Goal: Transaction & Acquisition: Purchase product/service

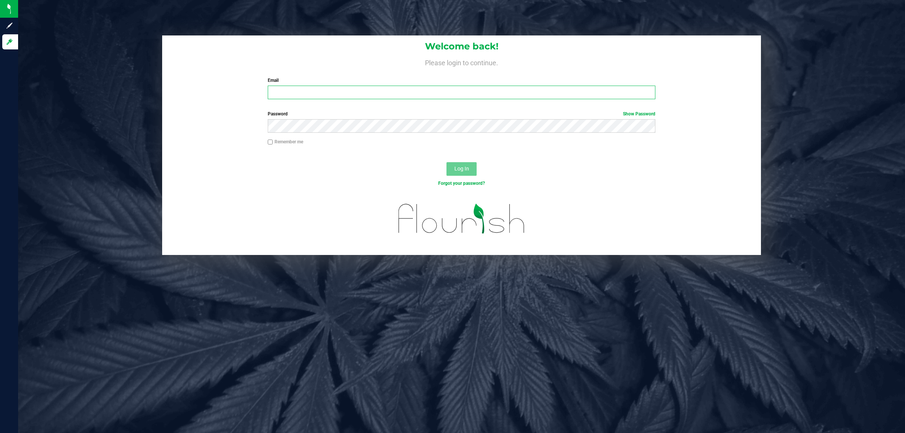
click at [294, 95] on input "Email" at bounding box center [462, 93] width 388 height 14
type input "jasullivan@liveparallel.com"
click at [446, 162] on button "Log In" at bounding box center [461, 169] width 30 height 14
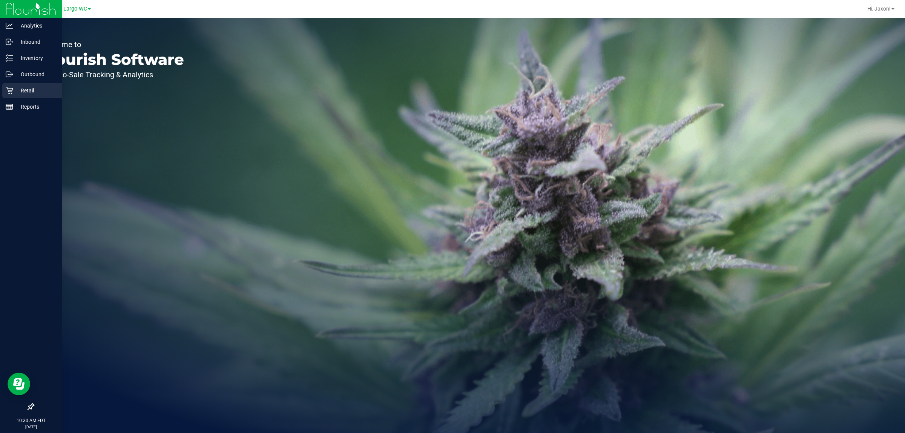
click at [10, 88] on icon at bounding box center [9, 90] width 7 height 7
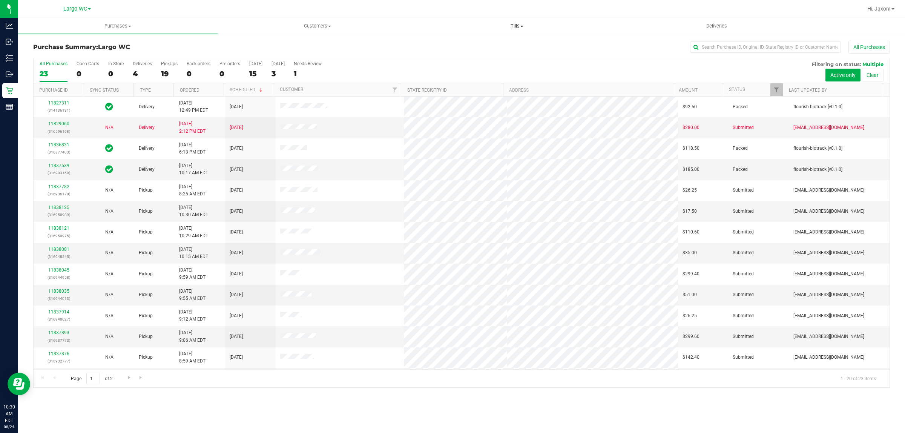
click at [537, 25] on span "Tills" at bounding box center [516, 26] width 199 height 7
click at [468, 41] on li "Manage tills" at bounding box center [516, 45] width 199 height 9
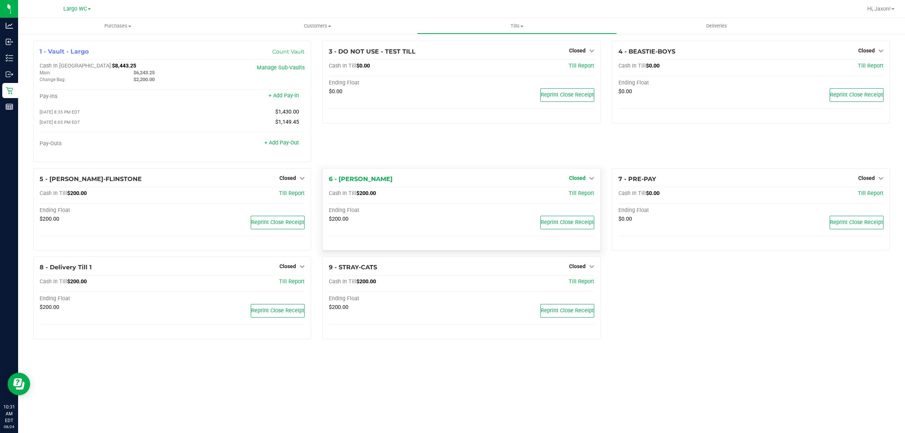
click at [586, 181] on link "Closed" at bounding box center [581, 178] width 25 height 6
click at [584, 192] on div "Open Till" at bounding box center [577, 193] width 56 height 9
click at [584, 193] on link "Open Till" at bounding box center [577, 193] width 20 height 6
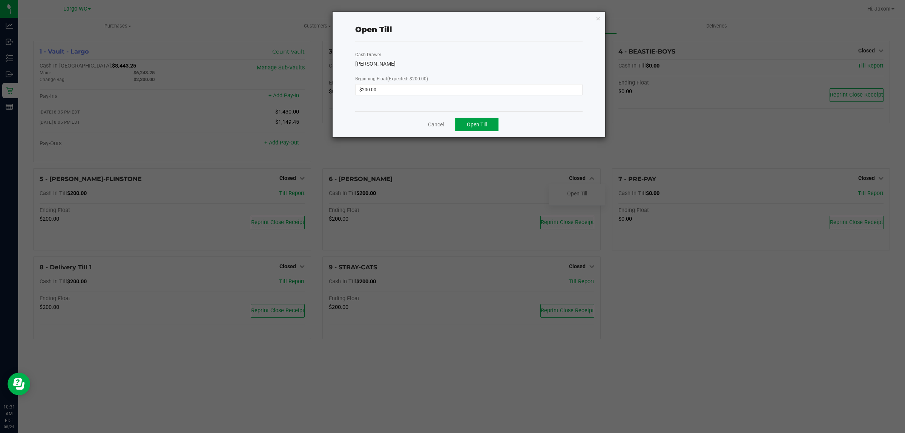
click at [482, 127] on span "Open Till" at bounding box center [477, 124] width 20 height 6
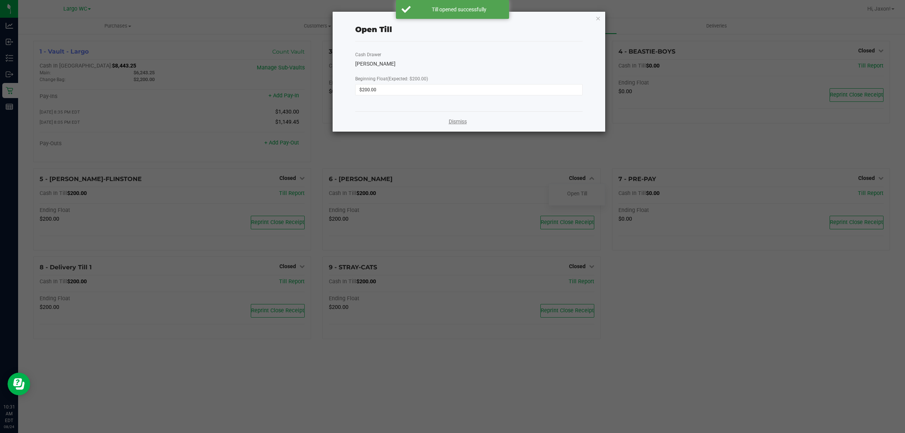
click at [466, 123] on link "Dismiss" at bounding box center [458, 122] width 18 height 8
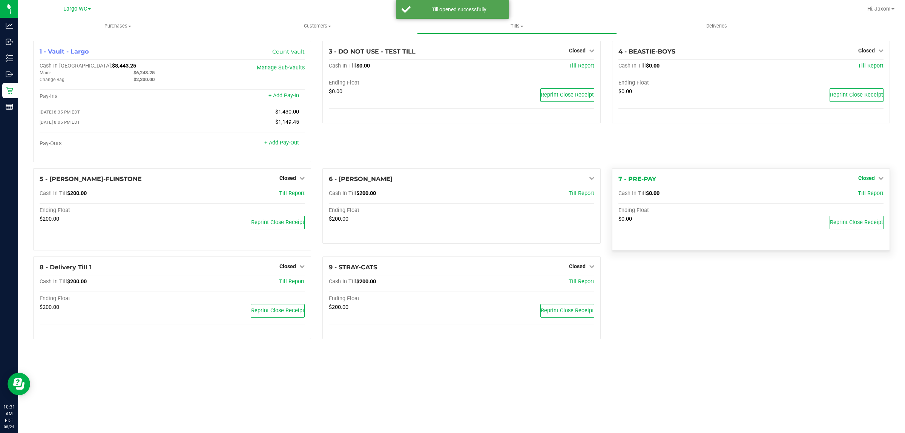
click at [866, 181] on span "Closed" at bounding box center [866, 178] width 17 height 6
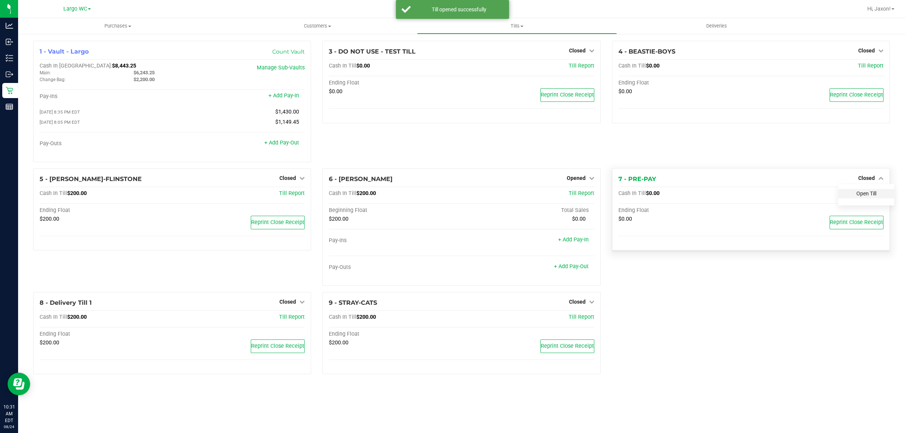
click at [868, 196] on link "Open Till" at bounding box center [866, 193] width 20 height 6
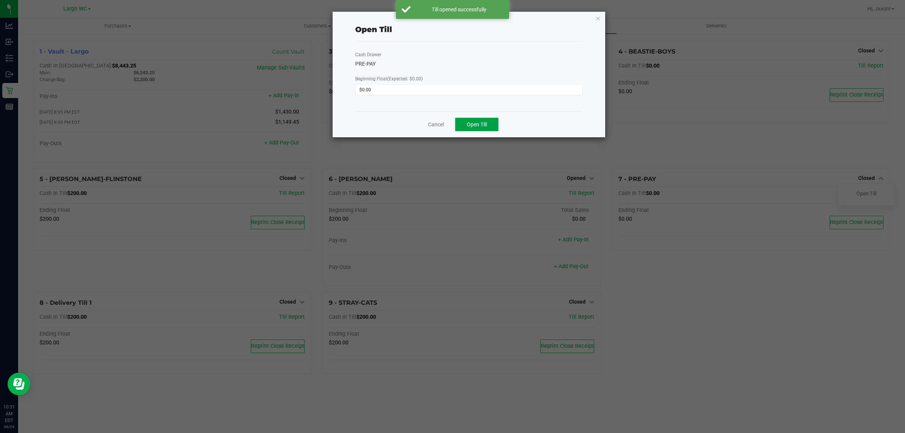
click at [478, 123] on span "Open Till" at bounding box center [477, 124] width 20 height 6
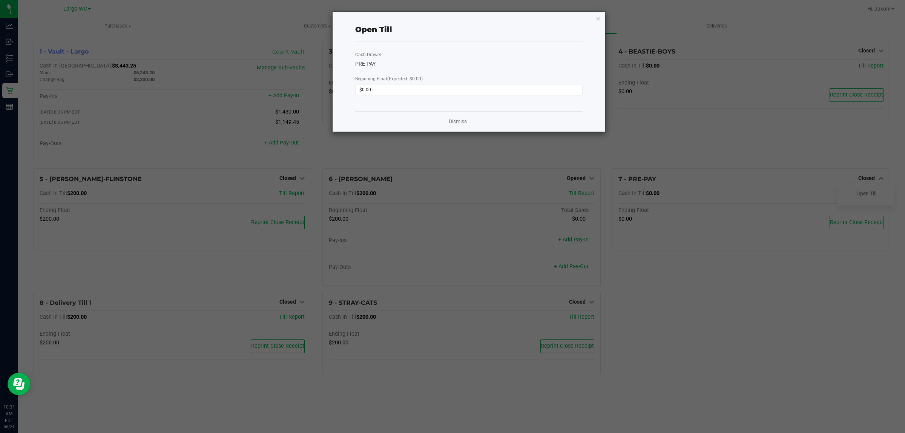
click at [460, 120] on link "Dismiss" at bounding box center [458, 122] width 18 height 8
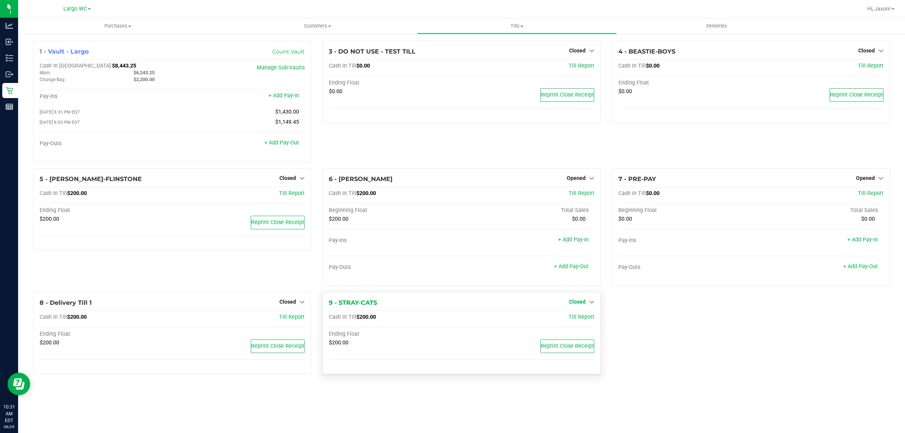
click at [585, 305] on link "Closed" at bounding box center [581, 302] width 25 height 6
click at [583, 320] on link "Open Till" at bounding box center [577, 317] width 20 height 6
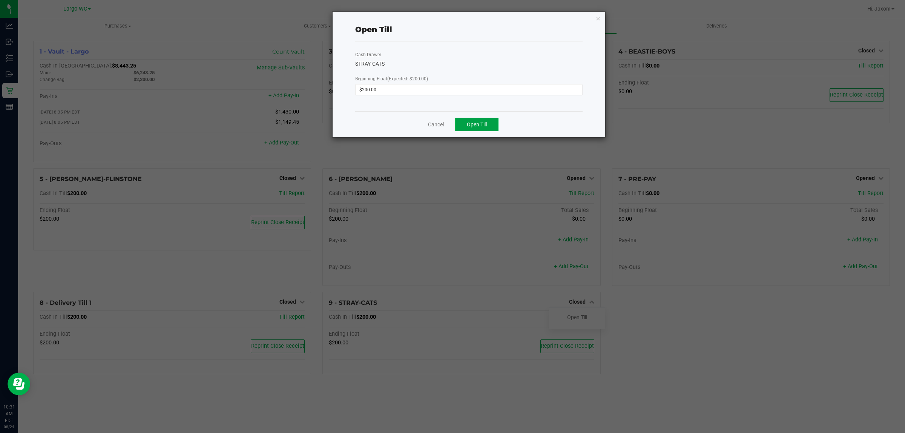
click at [471, 126] on span "Open Till" at bounding box center [477, 124] width 20 height 6
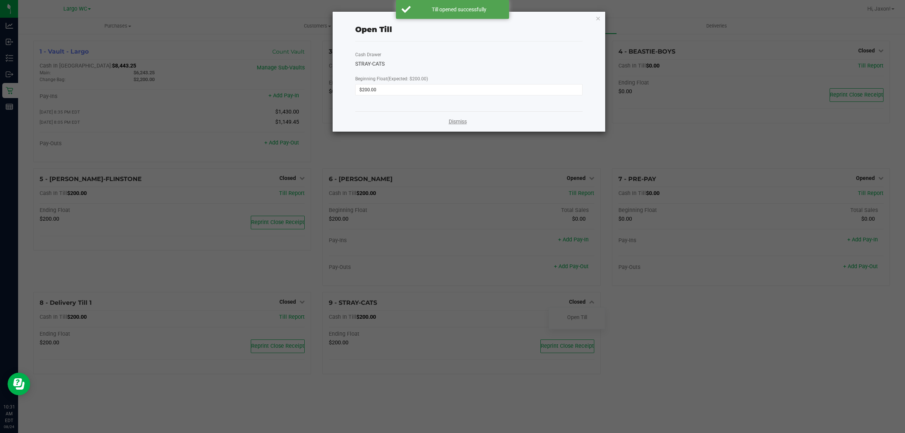
click at [457, 123] on link "Dismiss" at bounding box center [458, 122] width 18 height 8
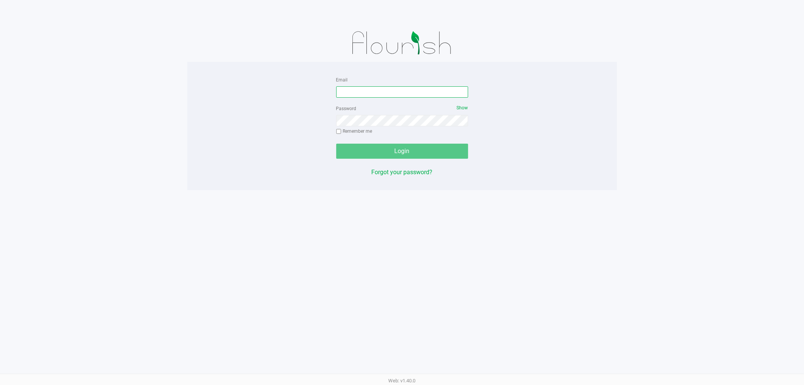
click at [359, 93] on input "Email" at bounding box center [402, 91] width 132 height 11
type input "jasullivan@liveparallel.com"
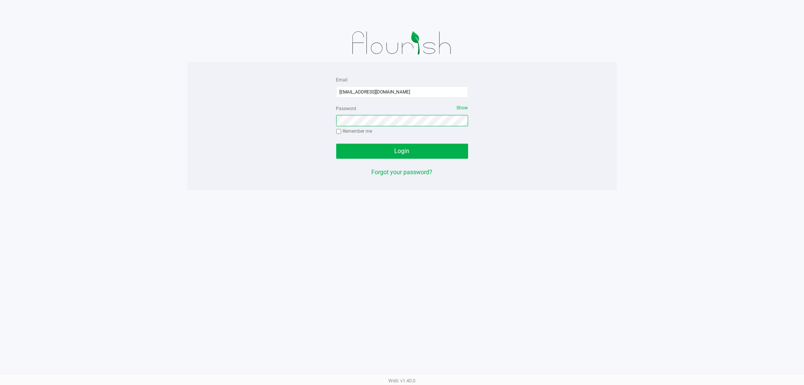
click at [336, 144] on button "Login" at bounding box center [402, 151] width 132 height 15
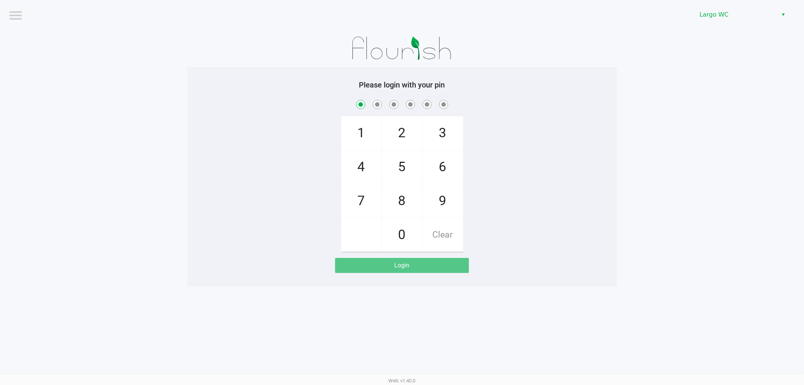
checkbox input "true"
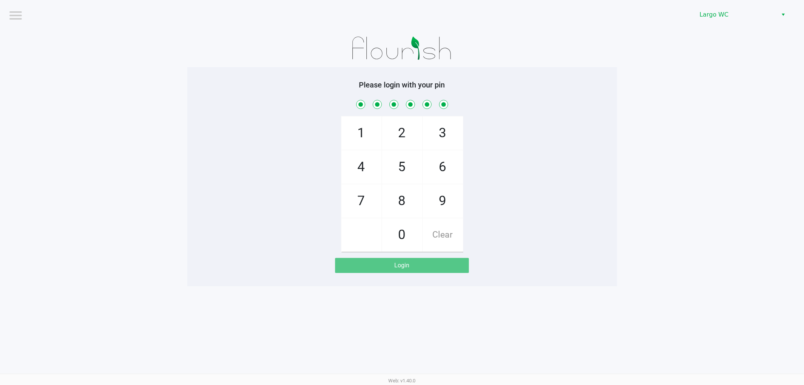
checkbox input "true"
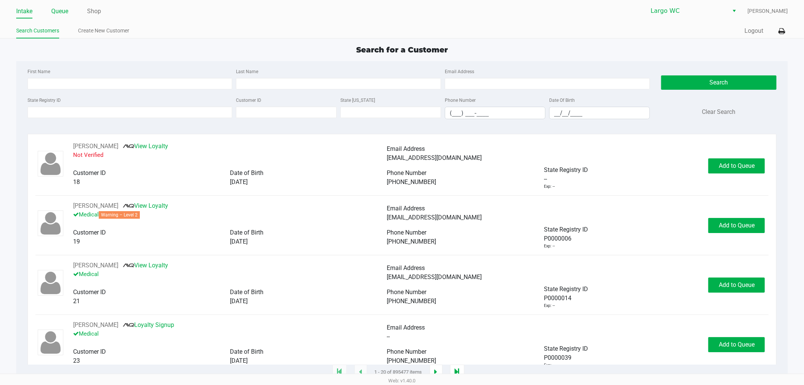
click at [65, 14] on link "Queue" at bounding box center [59, 11] width 17 height 11
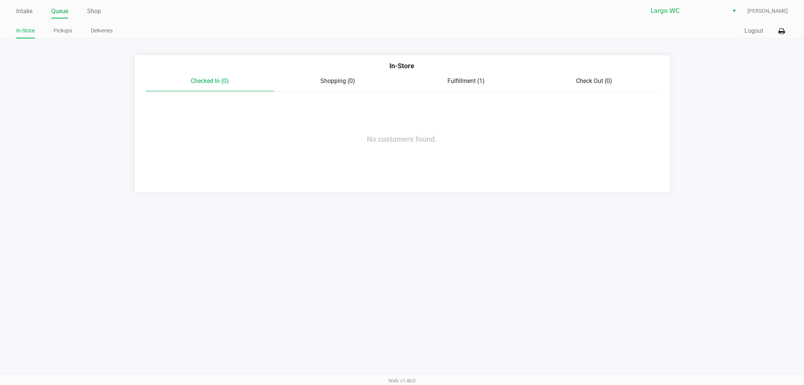
drag, startPoint x: 61, startPoint y: 25, endPoint x: 58, endPoint y: 19, distance: 5.7
click at [60, 23] on div "Intake Queue Shop Largo WC Jaxon Sullivan In-Store Pickups Deliveries Quick Sal…" at bounding box center [402, 19] width 804 height 38
click at [65, 31] on link "Pickups" at bounding box center [63, 30] width 18 height 9
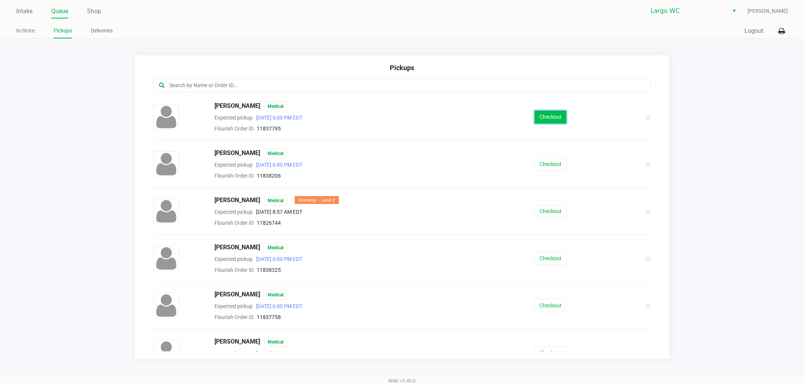
click at [552, 113] on button "Checkout" at bounding box center [551, 116] width 32 height 13
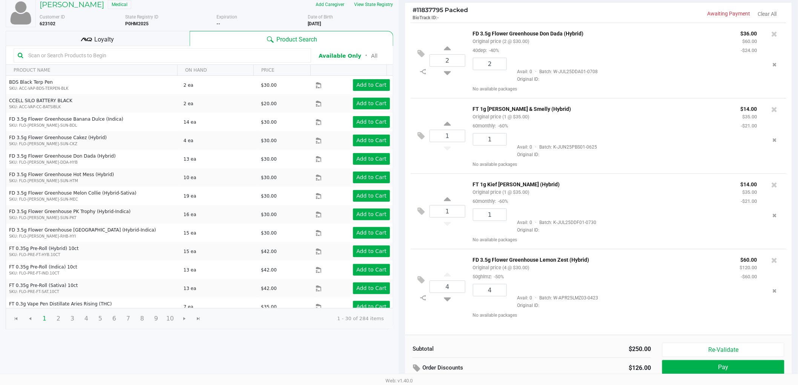
scroll to position [78, 0]
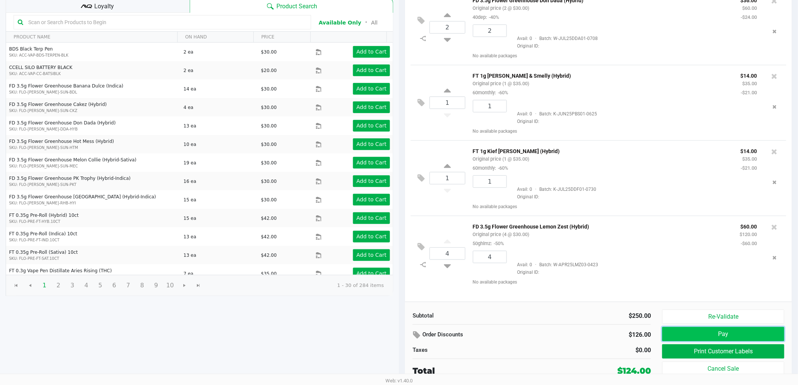
click at [706, 338] on button "Pay" at bounding box center [723, 334] width 122 height 14
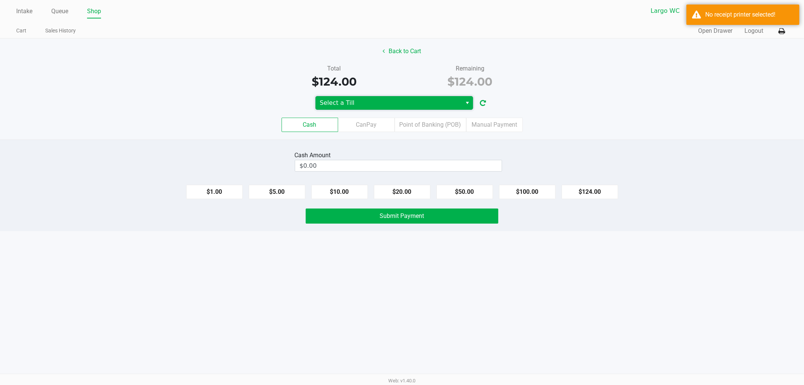
click at [422, 100] on span "Select a Till" at bounding box center [389, 102] width 138 height 9
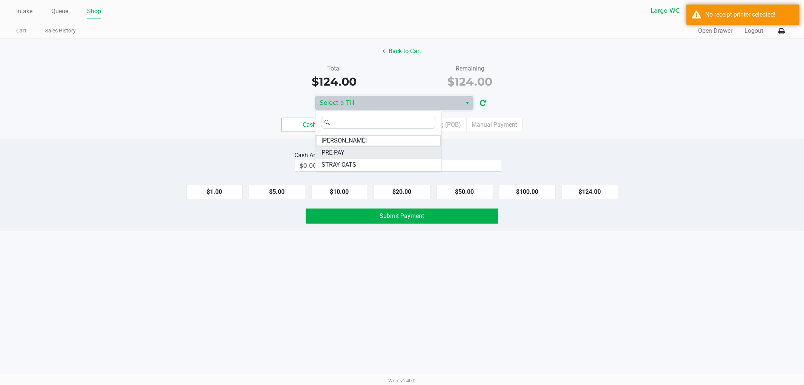
click at [346, 156] on li "PRE-PAY" at bounding box center [379, 153] width 126 height 12
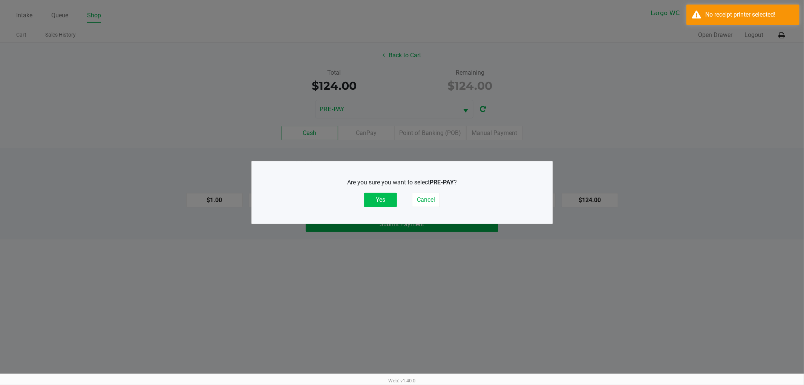
click at [369, 201] on button "Yes" at bounding box center [380, 200] width 33 height 14
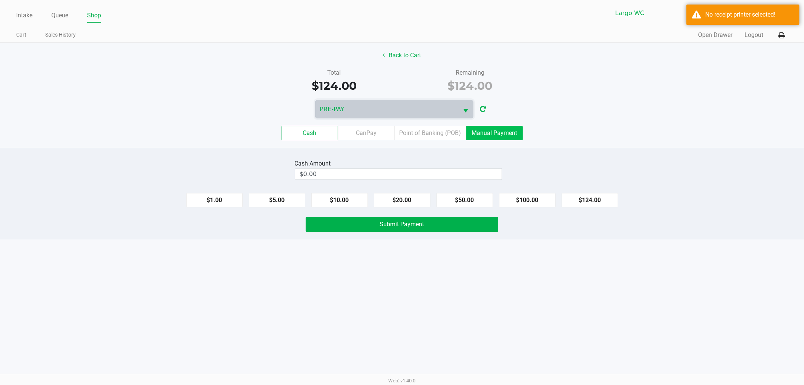
click at [494, 136] on label "Manual Payment" at bounding box center [494, 133] width 57 height 14
click at [0, 0] on 8 "Manual Payment" at bounding box center [0, 0] width 0 height 0
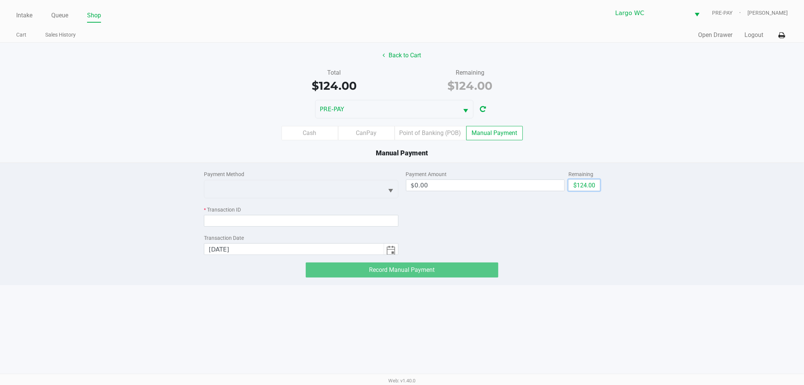
drag, startPoint x: 583, startPoint y: 189, endPoint x: 522, endPoint y: 208, distance: 64.3
click at [582, 189] on button "$124.00" at bounding box center [585, 184] width 32 height 11
type input "$124.00"
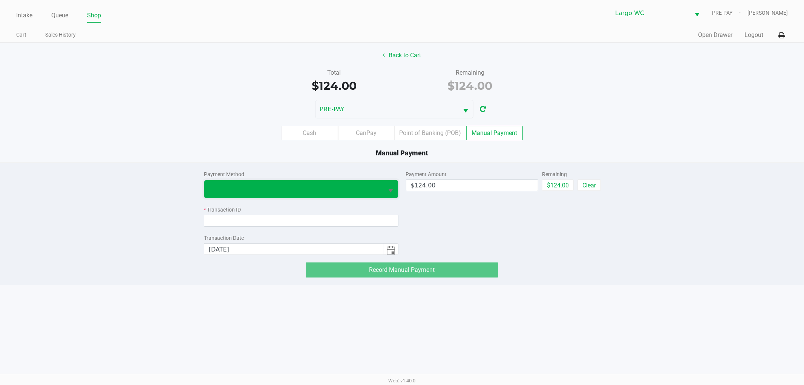
click at [314, 192] on span at bounding box center [294, 188] width 170 height 9
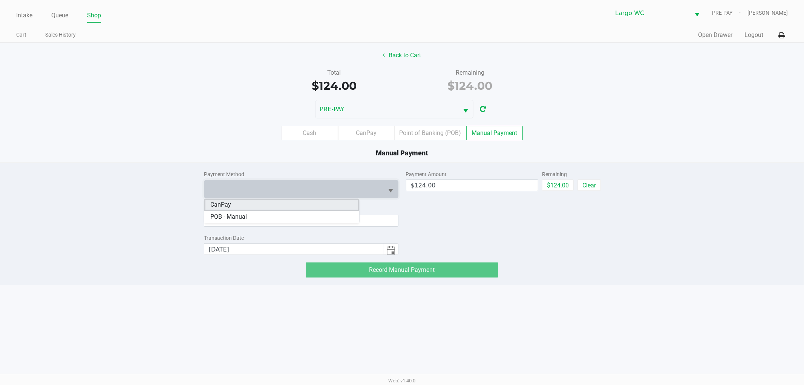
click at [283, 206] on li "CanPay" at bounding box center [281, 205] width 155 height 12
click at [391, 221] on input at bounding box center [301, 221] width 195 height 12
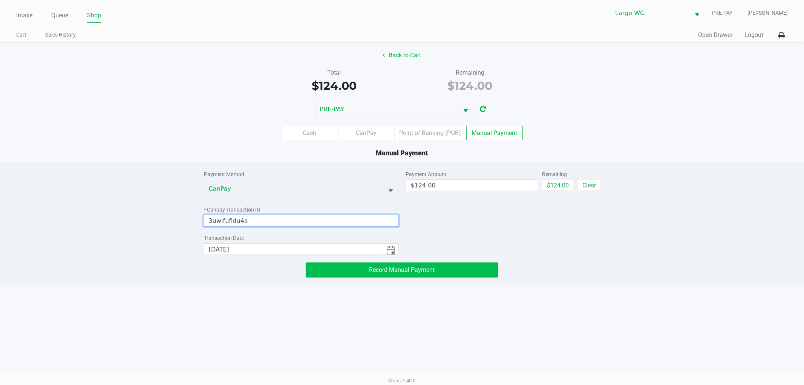
type input "3uwifufidu4a"
click at [436, 265] on button "Record Manual Payment" at bounding box center [402, 269] width 193 height 15
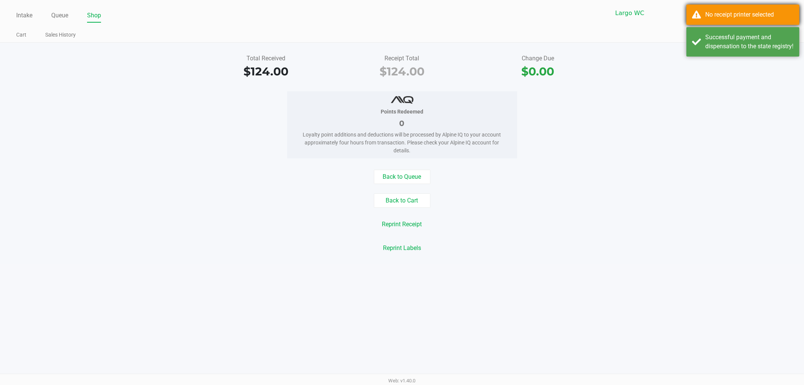
click at [771, 12] on div "No receipt printer selected" at bounding box center [749, 14] width 89 height 9
click at [754, 43] on div "Total Received $124.00 Receipt Total $124.00 Change Due $0.00 Points Redeemed 0…" at bounding box center [402, 154] width 804 height 222
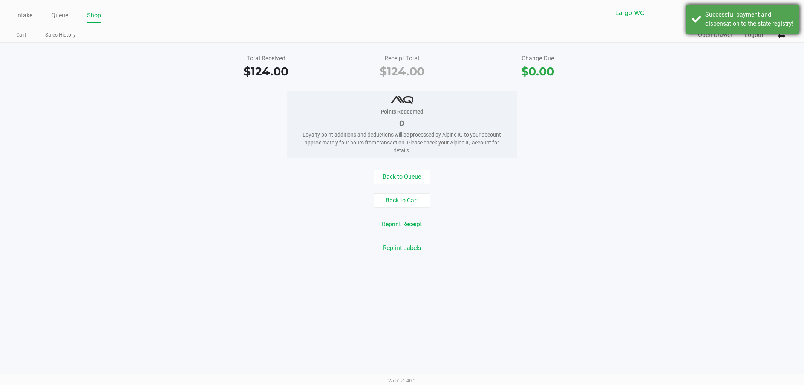
click at [748, 18] on div "Successful payment and dispensation to the state registry!" at bounding box center [749, 19] width 89 height 18
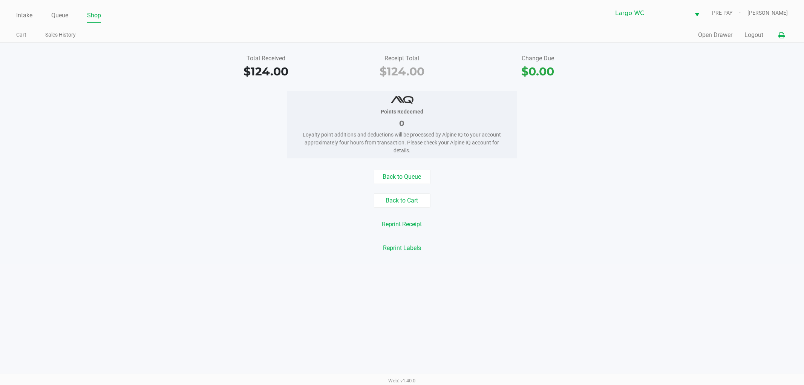
click at [785, 37] on icon at bounding box center [782, 35] width 6 height 5
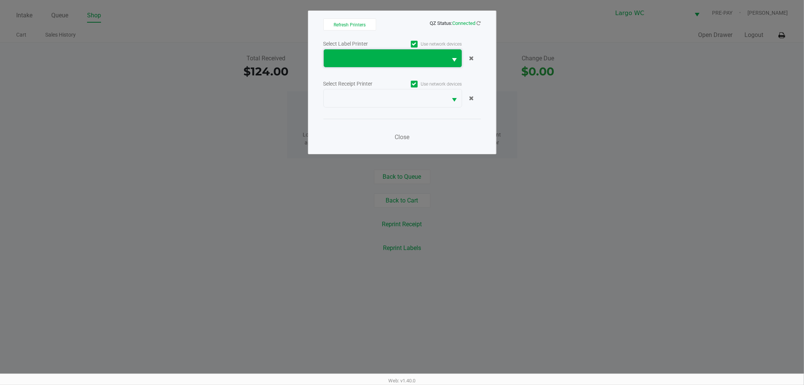
click at [380, 52] on span at bounding box center [386, 58] width 124 height 18
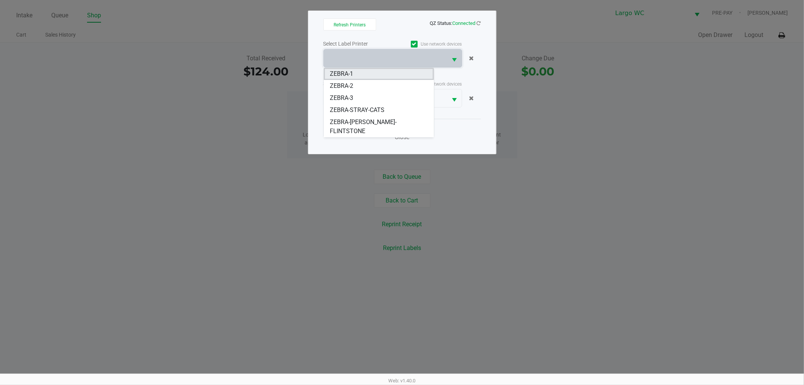
click at [372, 75] on li "ZEBRA-1" at bounding box center [379, 74] width 110 height 12
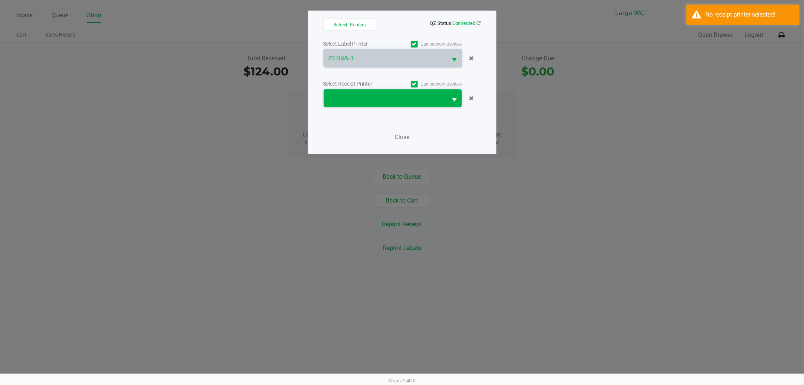
click at [372, 91] on span at bounding box center [386, 98] width 124 height 18
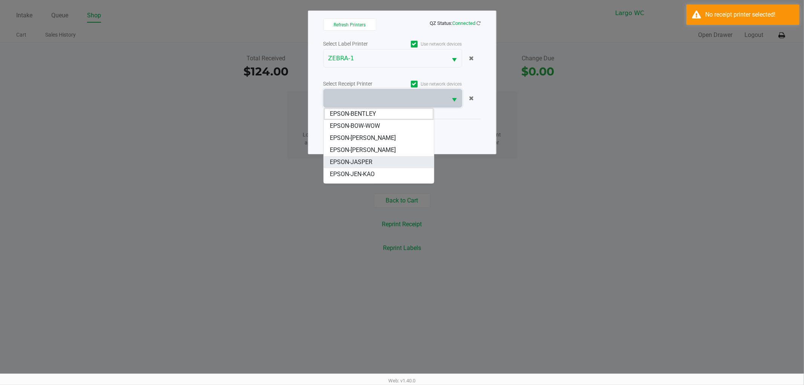
click at [367, 160] on span "EPSON-JASPER" at bounding box center [351, 162] width 43 height 9
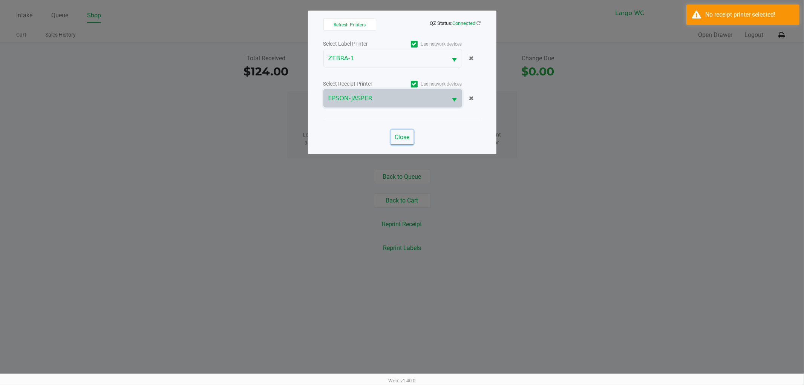
click at [398, 139] on span "Close" at bounding box center [402, 136] width 15 height 7
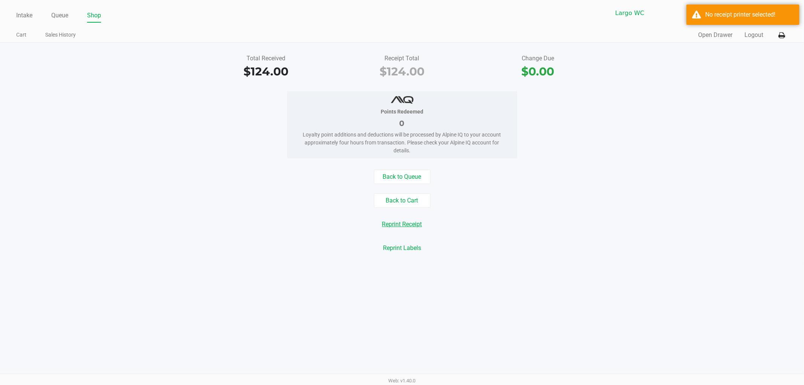
click at [399, 223] on button "Reprint Receipt" at bounding box center [402, 224] width 50 height 14
click at [755, 35] on button "Logout" at bounding box center [754, 35] width 19 height 9
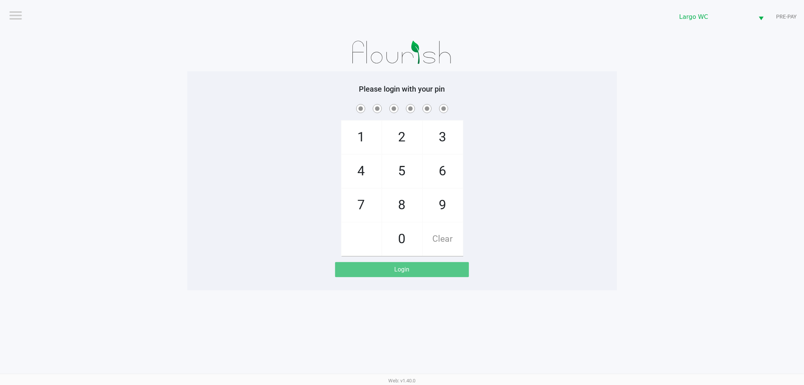
click at [156, 154] on app-pos-login-wrapper "Logout Largo WC PRE-PAY Please login with your pin 1 4 7 2 5 8 0 3 6 9 Clear Lo…" at bounding box center [402, 145] width 804 height 290
click at [642, 170] on app-pos-login-wrapper "Logout Largo WC PRE-PAY Please login with your pin 1 4 7 2 5 8 0 3 6 9 Clear Lo…" at bounding box center [402, 145] width 804 height 290
checkbox input "true"
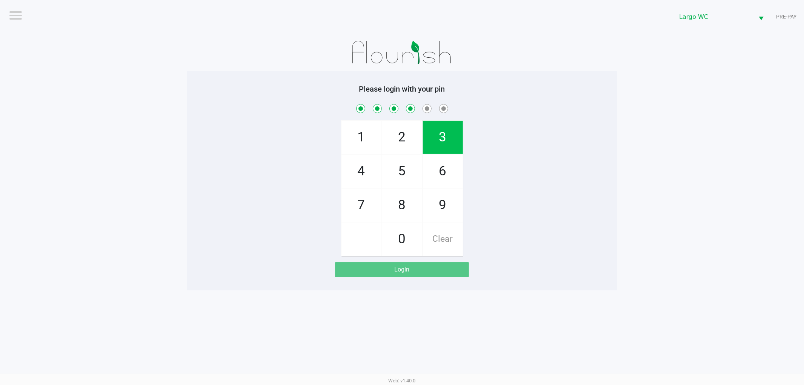
checkbox input "true"
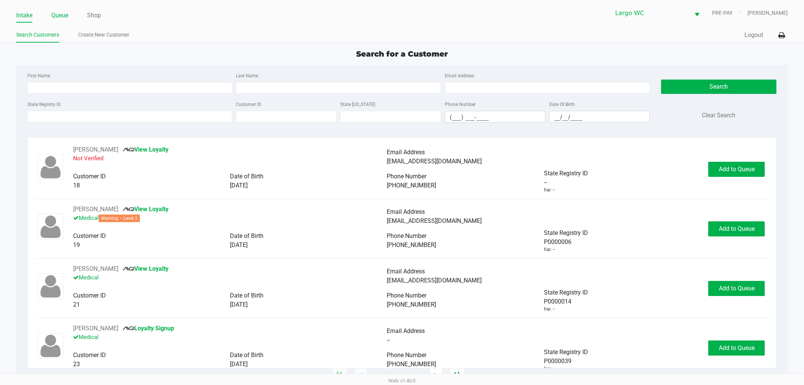
click at [65, 19] on link "Queue" at bounding box center [59, 15] width 17 height 11
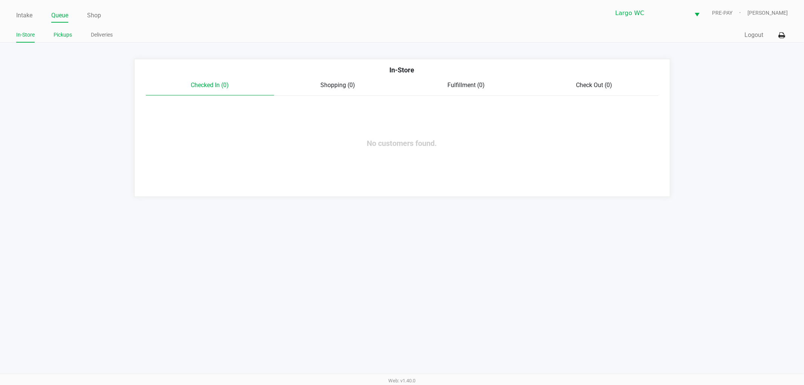
click at [62, 35] on link "Pickups" at bounding box center [63, 34] width 18 height 9
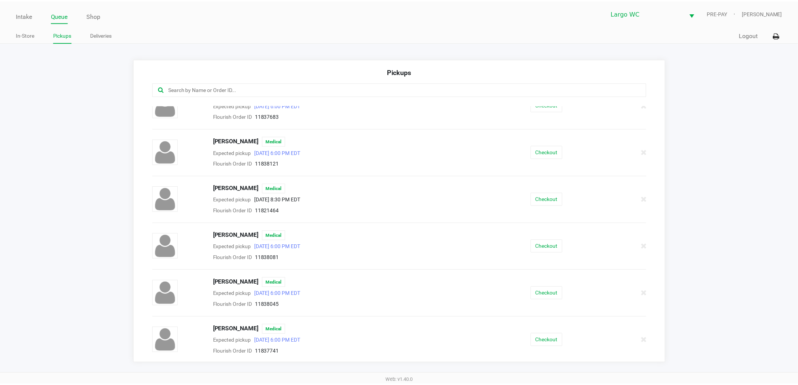
scroll to position [301, 0]
click at [549, 342] on button "Checkout" at bounding box center [551, 339] width 32 height 13
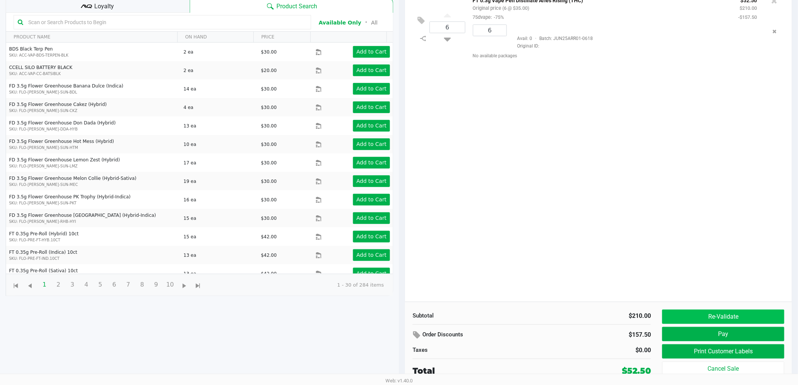
scroll to position [82, 0]
click at [702, 330] on button "Pay" at bounding box center [723, 334] width 122 height 14
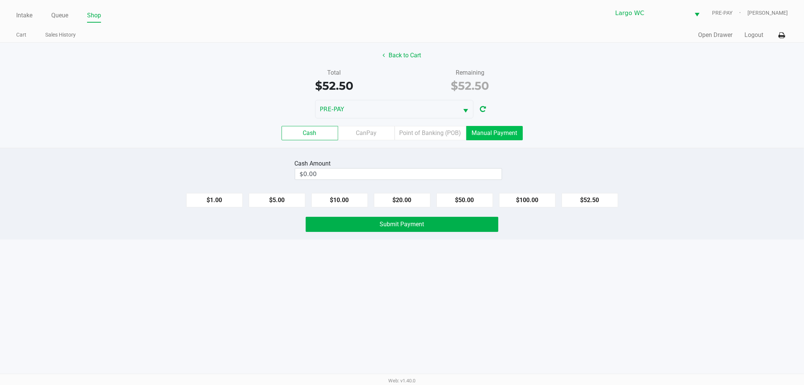
click at [483, 129] on label "Manual Payment" at bounding box center [494, 133] width 57 height 14
click at [0, 0] on 8 "Manual Payment" at bounding box center [0, 0] width 0 height 0
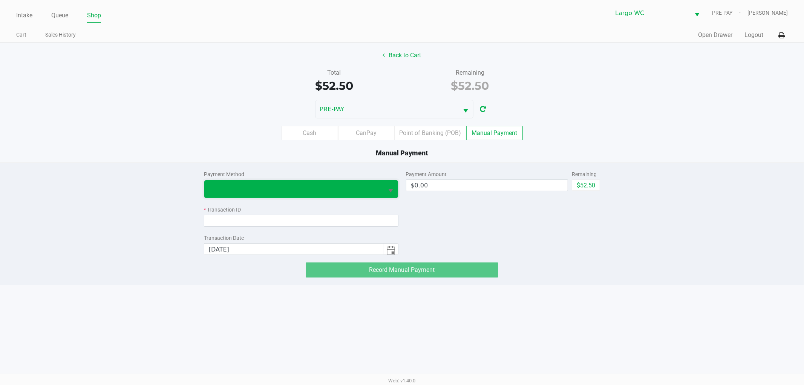
click at [357, 196] on span at bounding box center [293, 189] width 179 height 18
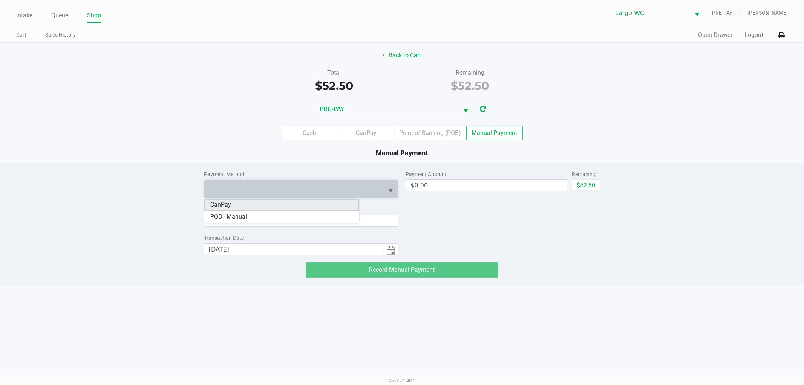
click at [242, 207] on li "CanPay" at bounding box center [281, 205] width 155 height 12
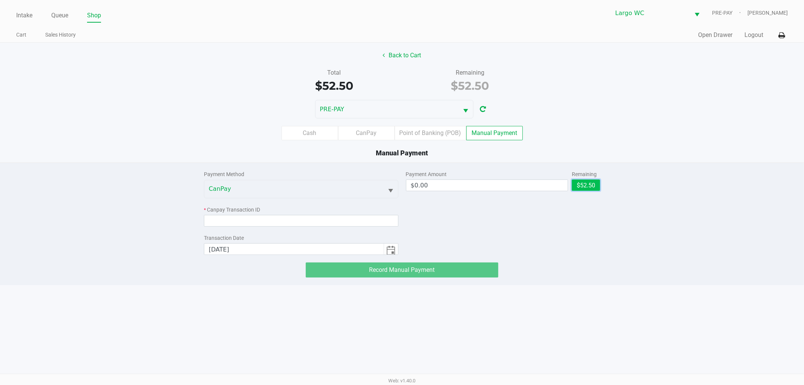
click at [583, 186] on button "$52.50" at bounding box center [586, 184] width 28 height 11
type input "$52.50"
click at [292, 225] on input at bounding box center [301, 221] width 195 height 12
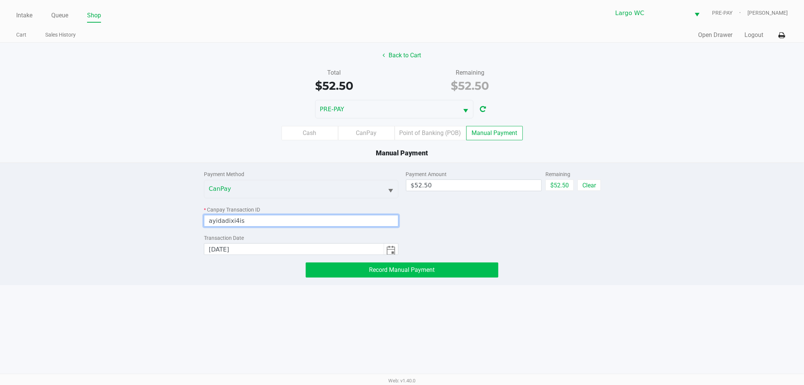
type input "ayidadixi4is"
click at [337, 270] on button "Record Manual Payment" at bounding box center [402, 269] width 193 height 15
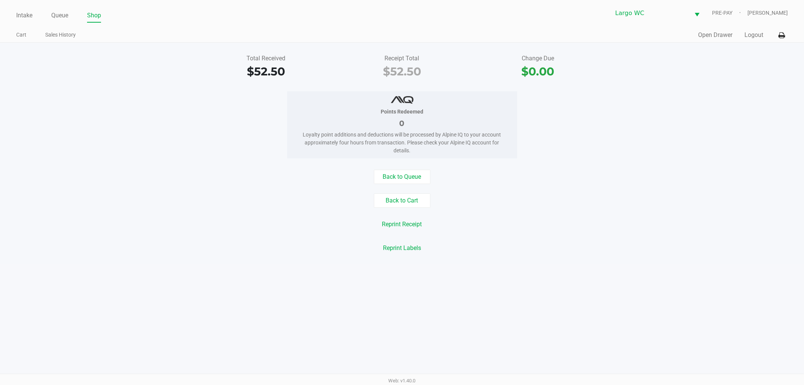
click at [586, 305] on div "Intake Queue Shop Largo WC PRE-PAY Jaxon Sullivan Cart Sales History Quick Sale…" at bounding box center [402, 192] width 804 height 385
click at [755, 36] on button "Logout" at bounding box center [754, 35] width 19 height 9
